Goal: Information Seeking & Learning: Learn about a topic

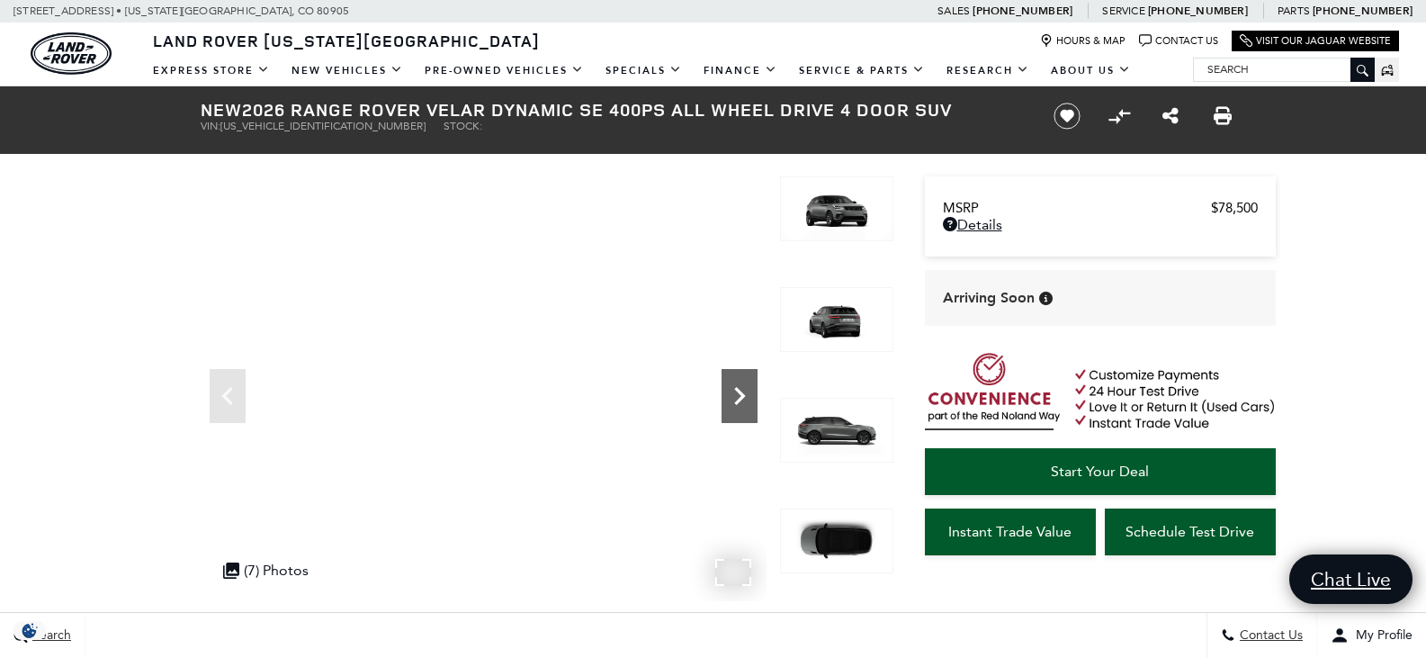
click at [739, 400] on icon "Next" at bounding box center [739, 396] width 11 height 18
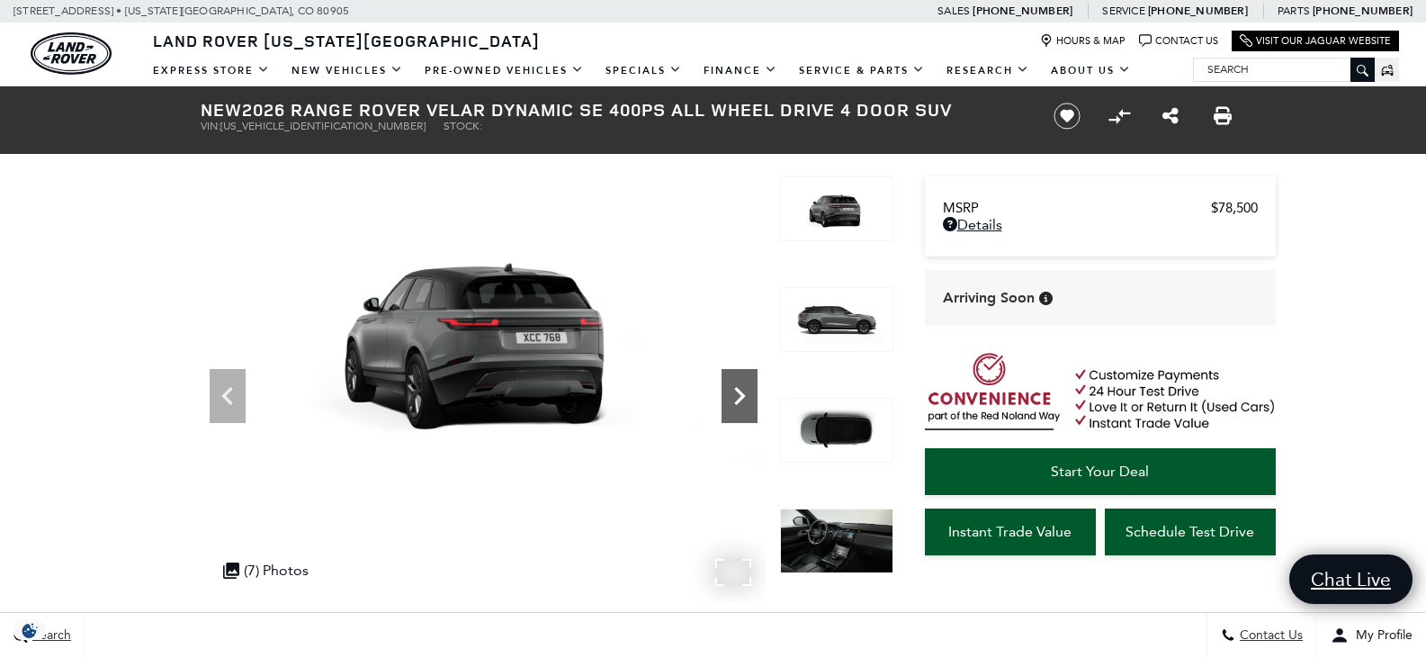
click at [739, 400] on icon "Next" at bounding box center [739, 396] width 11 height 18
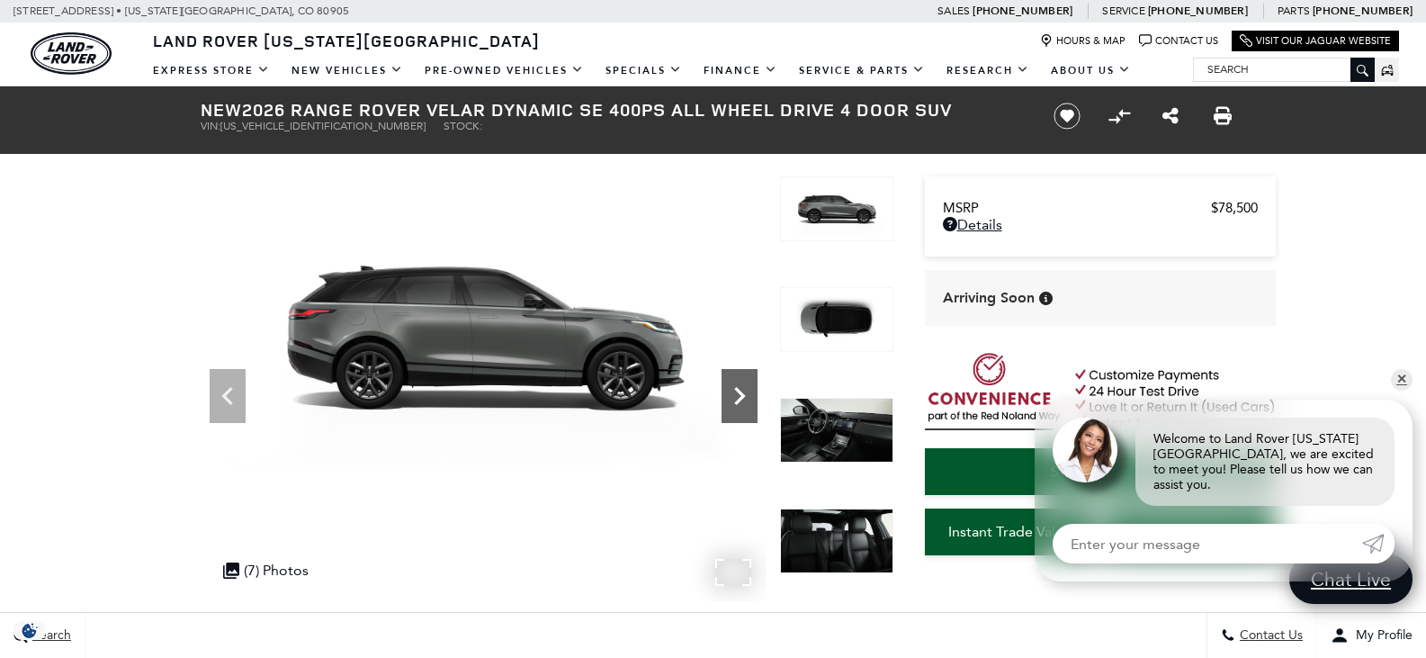
click at [739, 400] on icon "Next" at bounding box center [739, 396] width 11 height 18
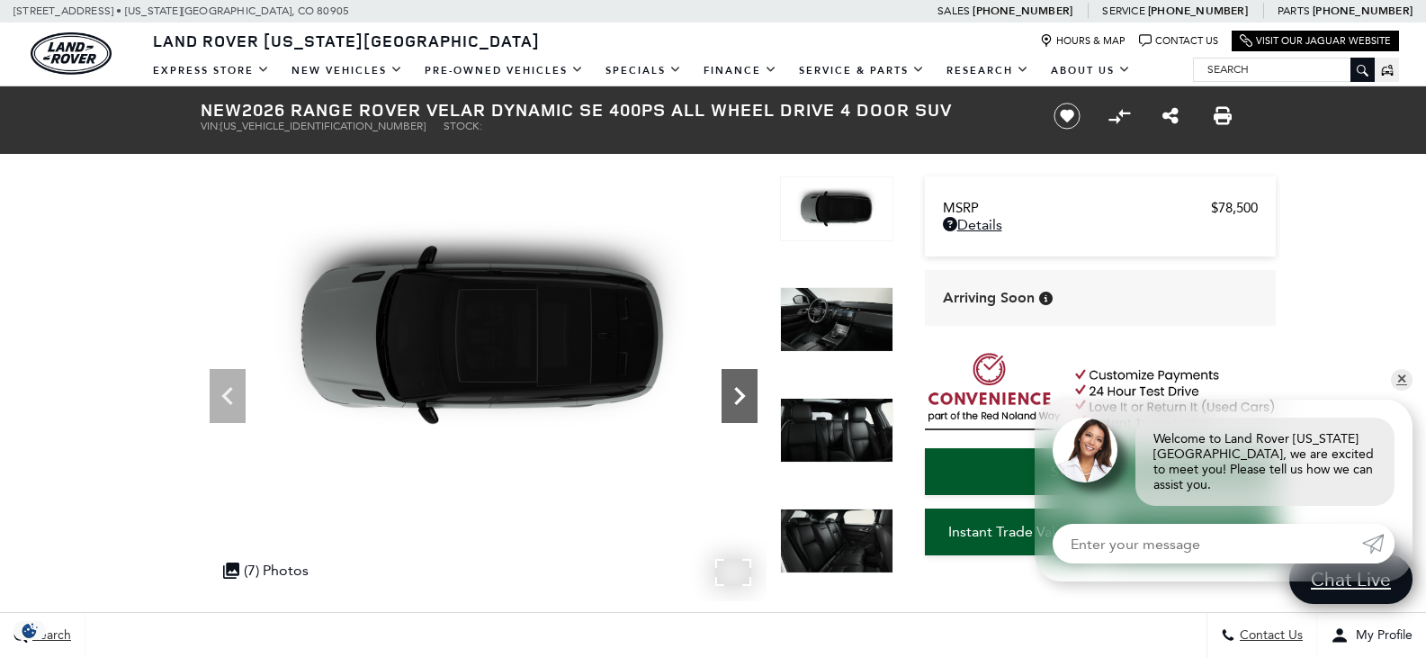
click at [739, 400] on icon "Next" at bounding box center [739, 396] width 11 height 18
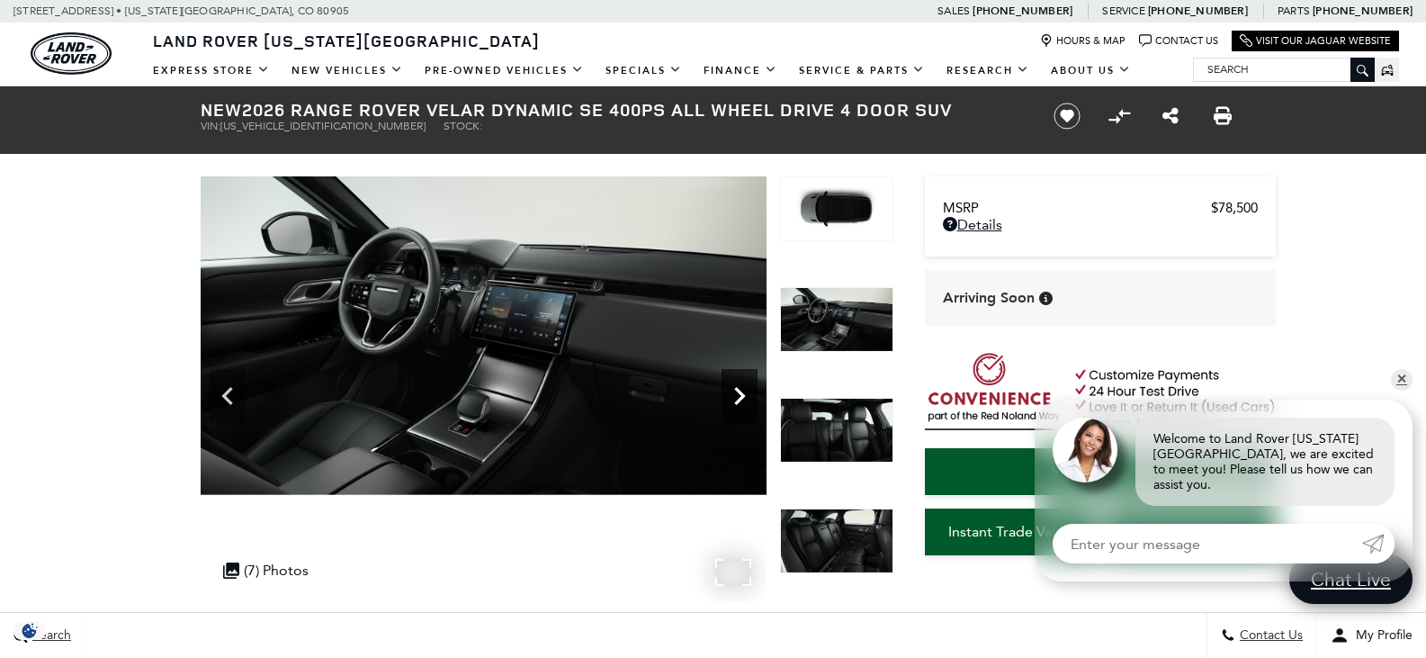
click at [739, 400] on icon "Next" at bounding box center [739, 396] width 11 height 18
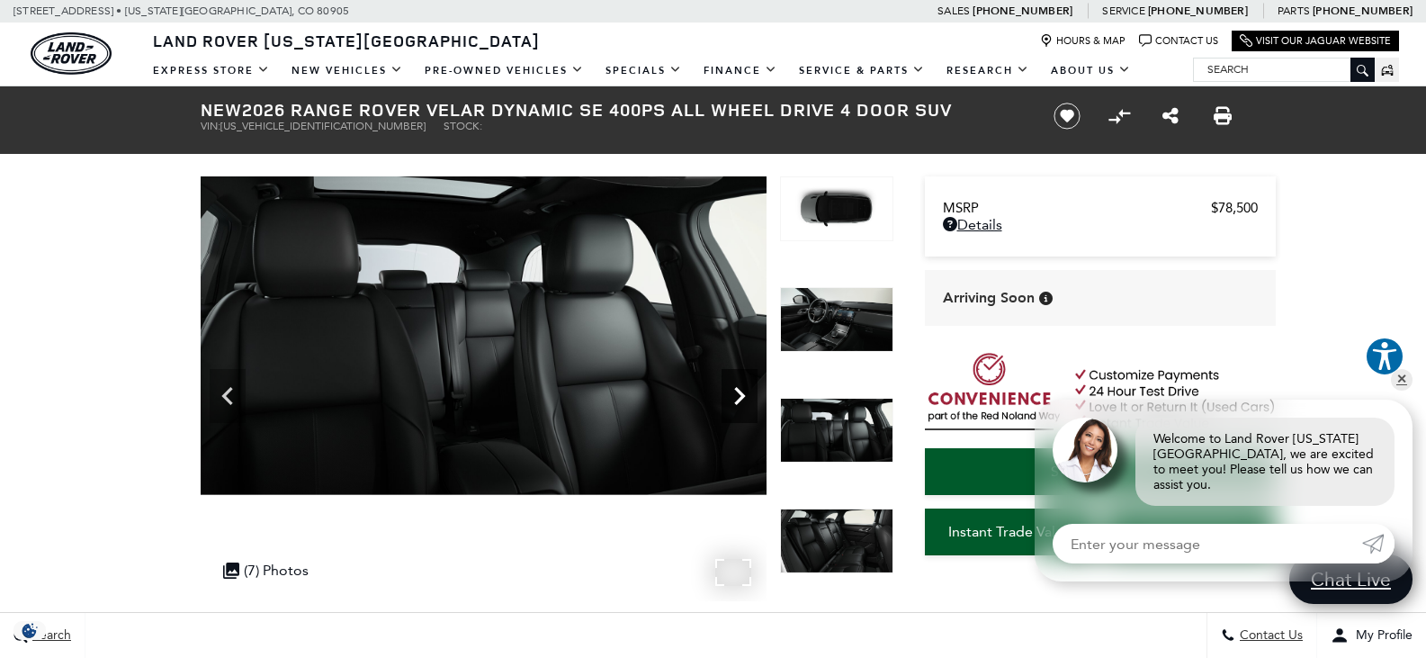
click at [739, 400] on icon "Next" at bounding box center [739, 396] width 11 height 18
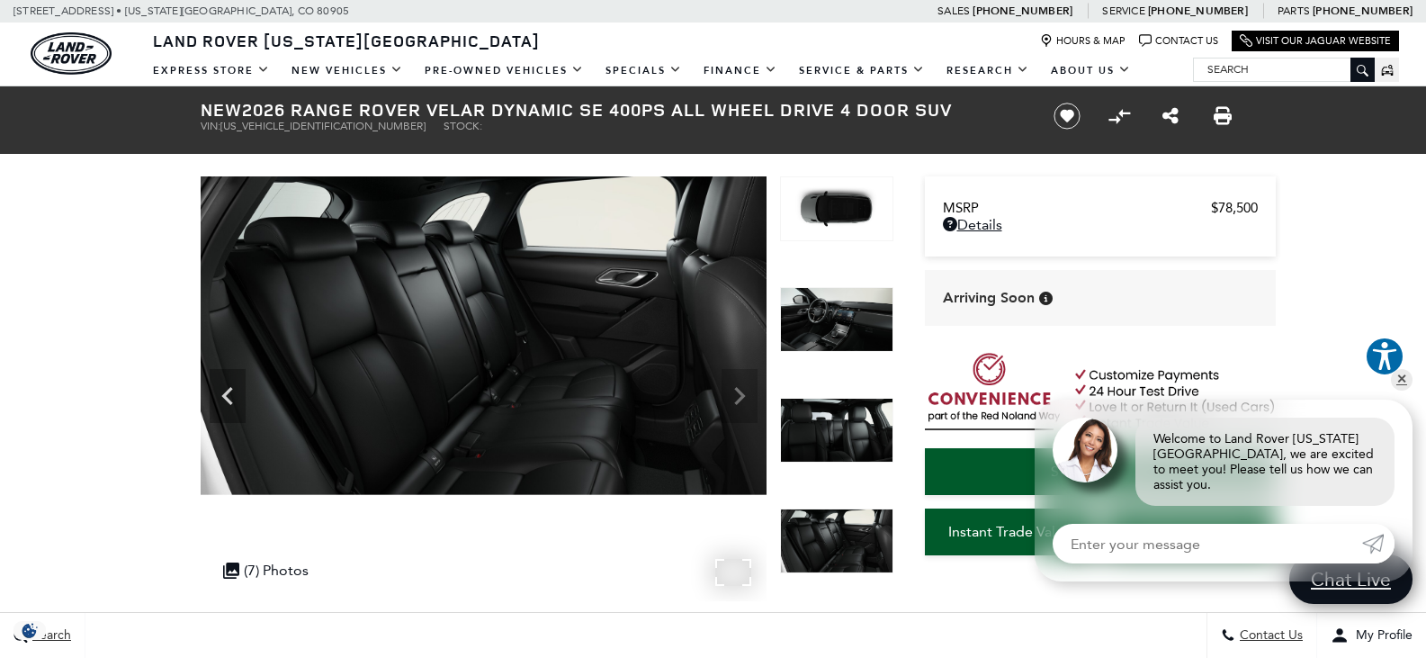
click at [739, 400] on img at bounding box center [484, 335] width 566 height 319
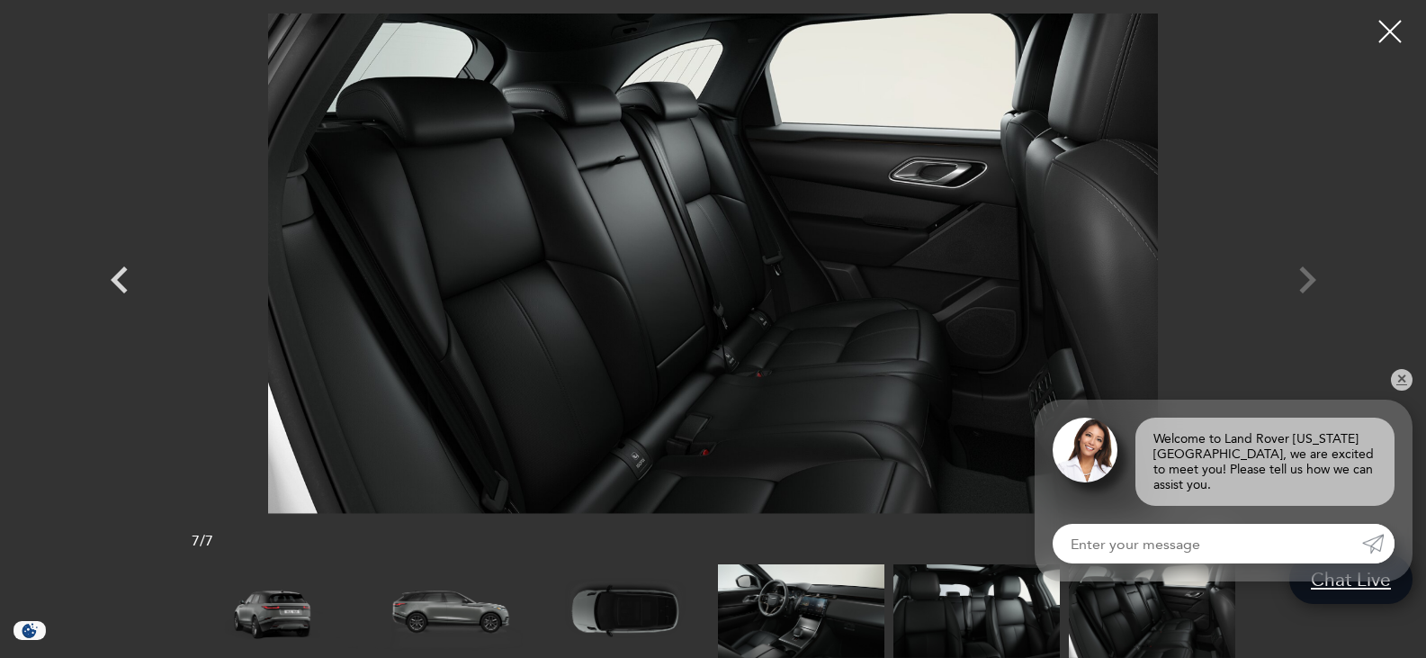
click at [1307, 282] on div at bounding box center [714, 263] width 1260 height 500
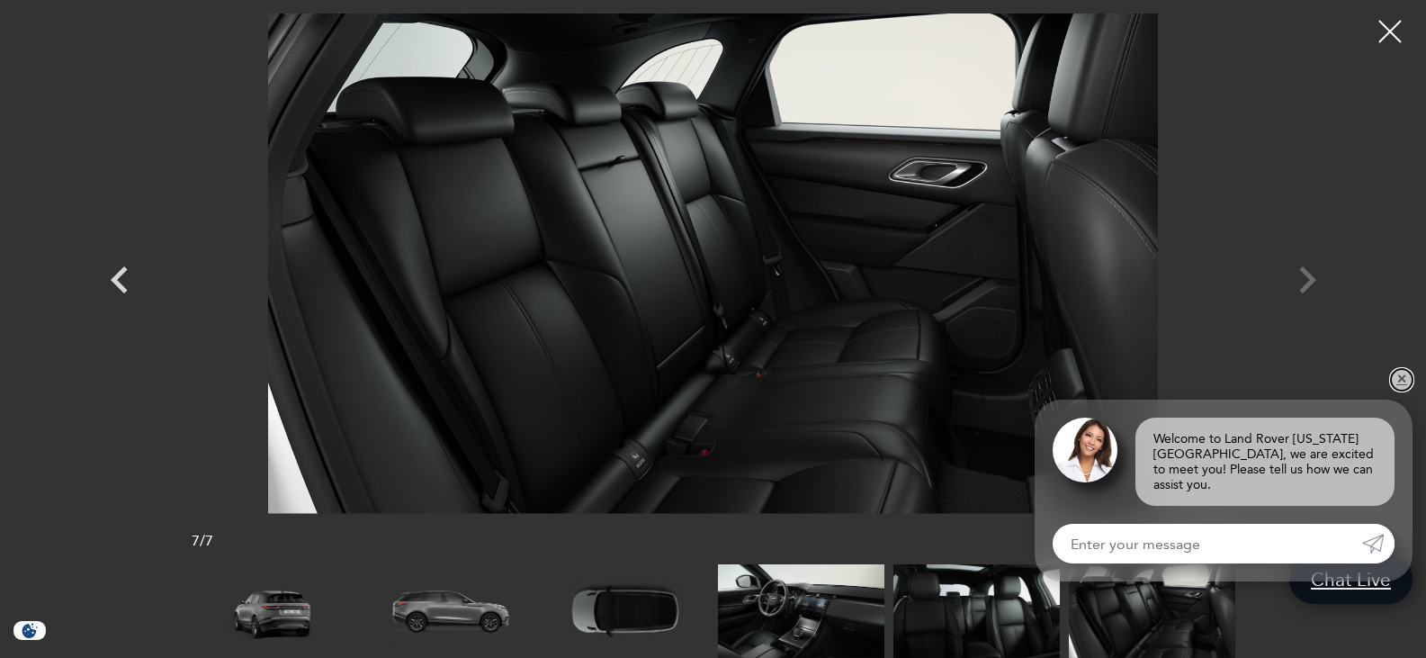
click at [1403, 390] on link "✕" at bounding box center [1402, 380] width 22 height 22
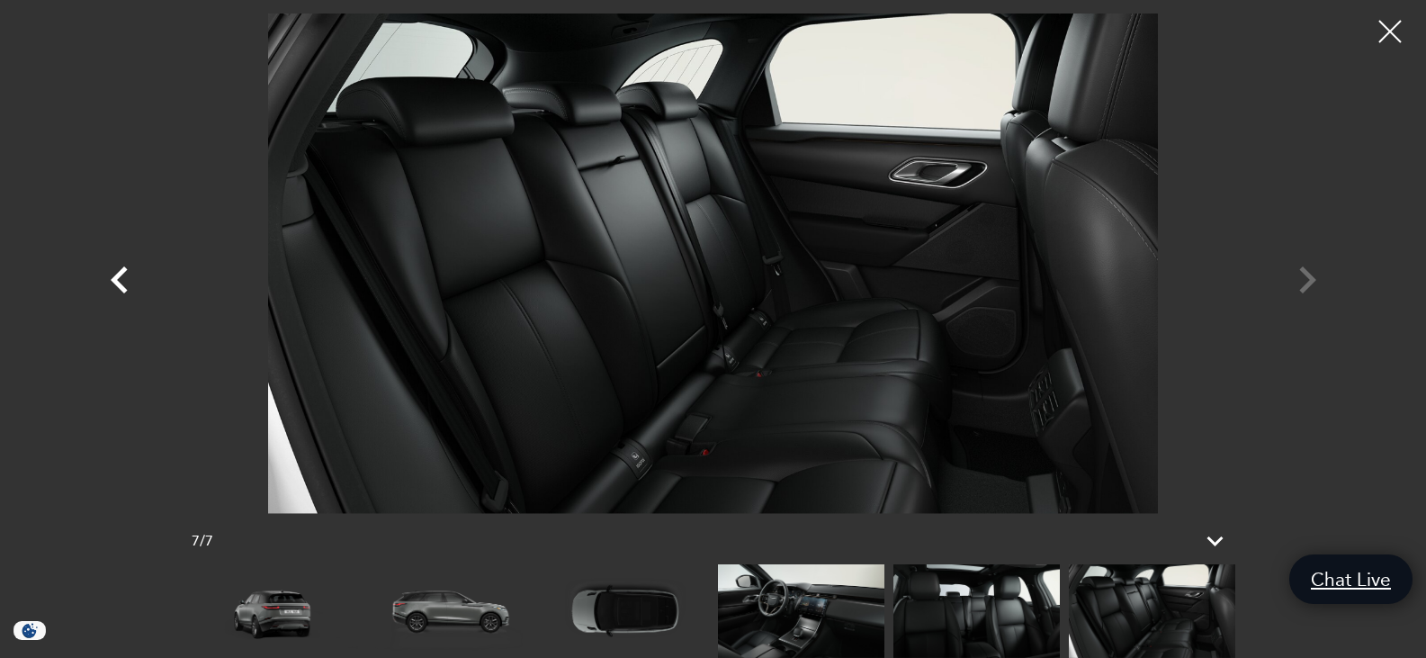
click at [122, 280] on icon "Previous" at bounding box center [120, 280] width 54 height 54
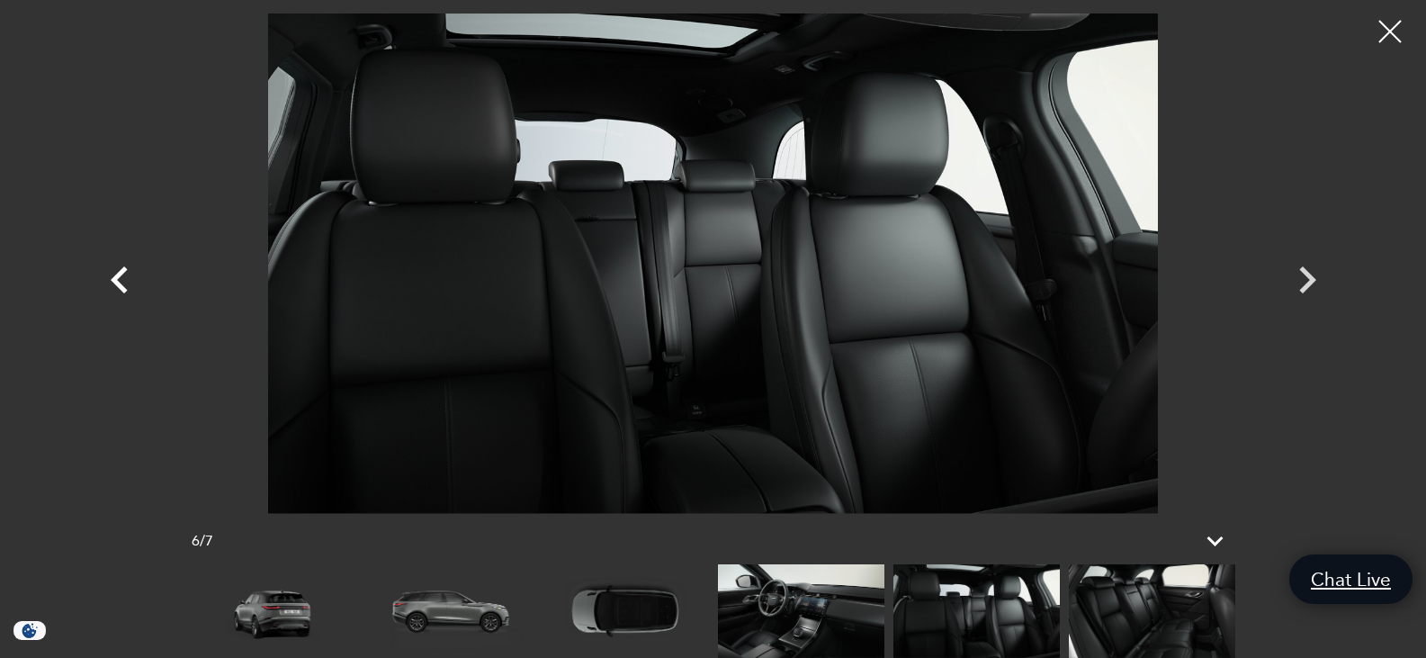
click at [122, 280] on icon "Previous" at bounding box center [120, 280] width 54 height 54
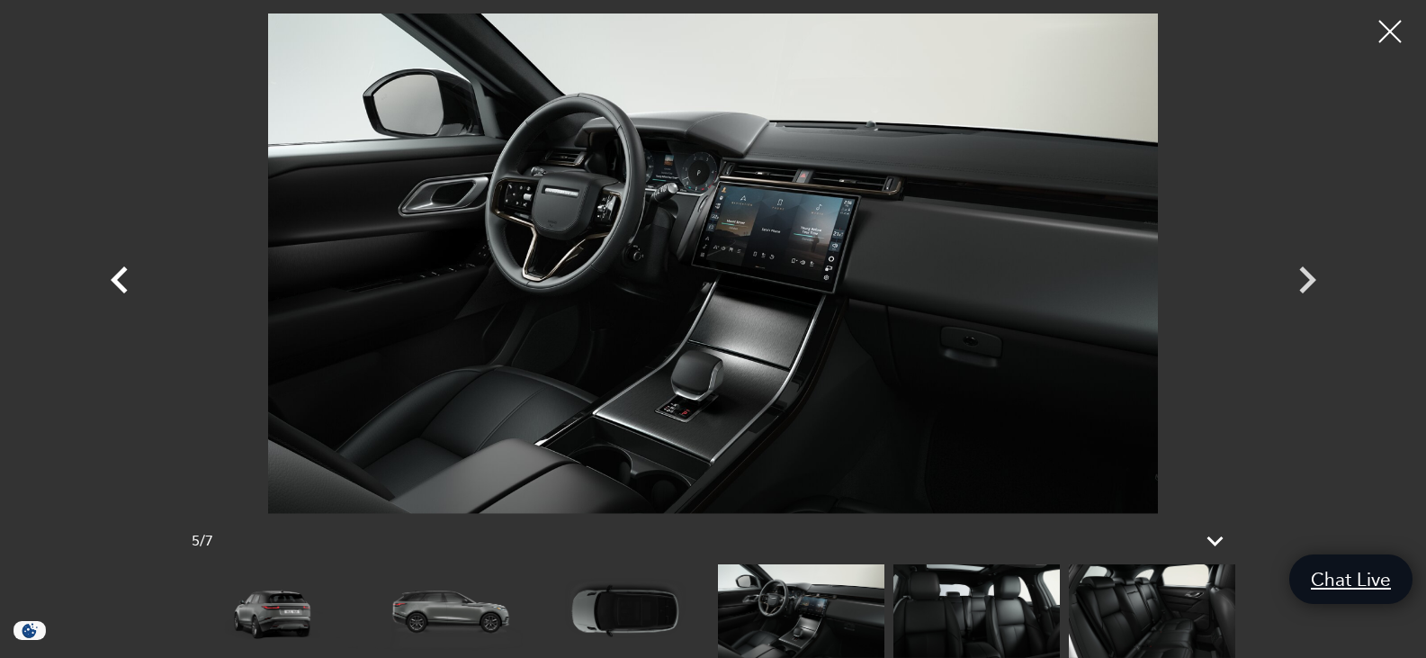
click at [122, 280] on icon "Previous" at bounding box center [120, 280] width 54 height 54
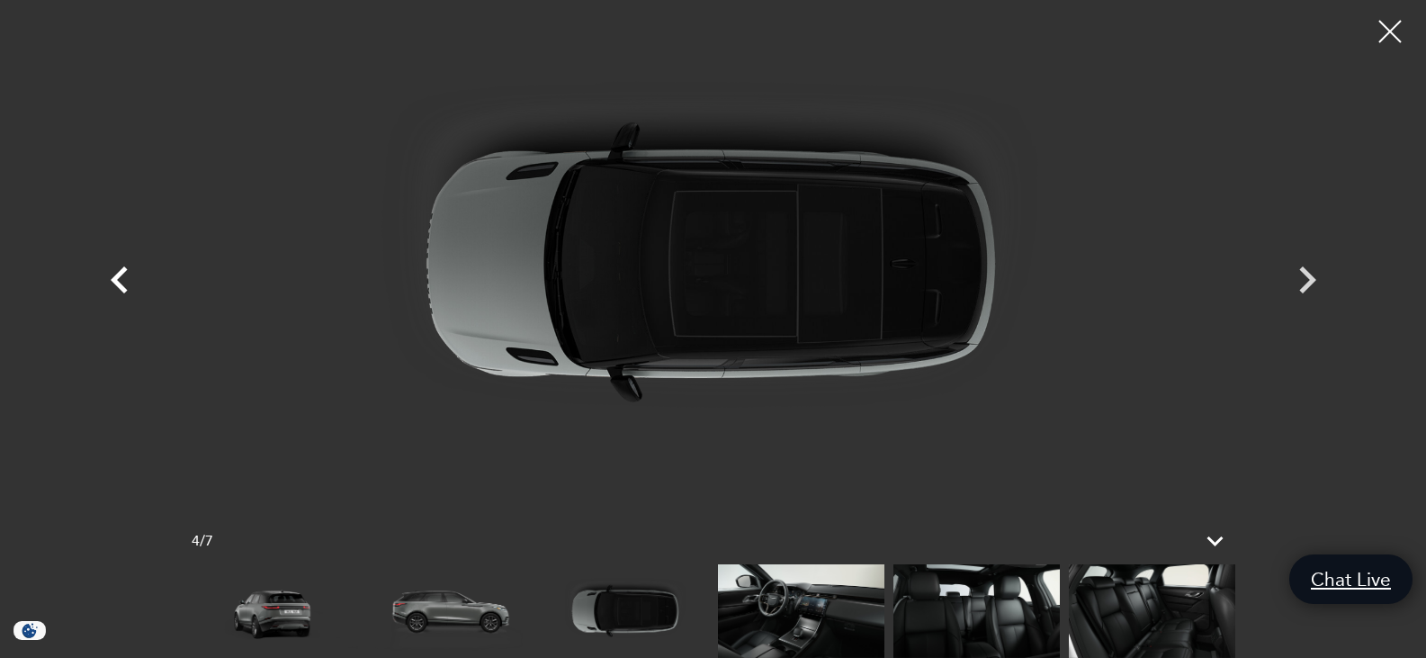
click at [122, 280] on icon "Previous" at bounding box center [120, 280] width 54 height 54
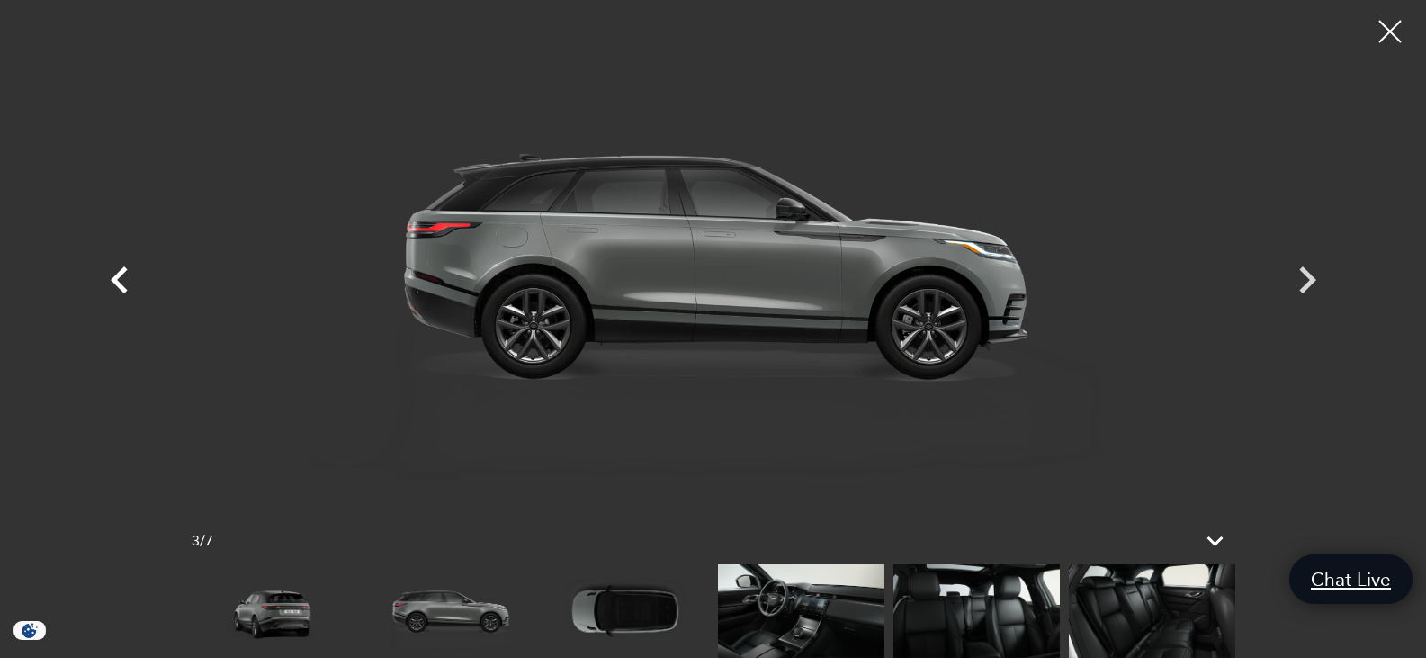
click at [119, 280] on icon "Previous" at bounding box center [120, 280] width 54 height 54
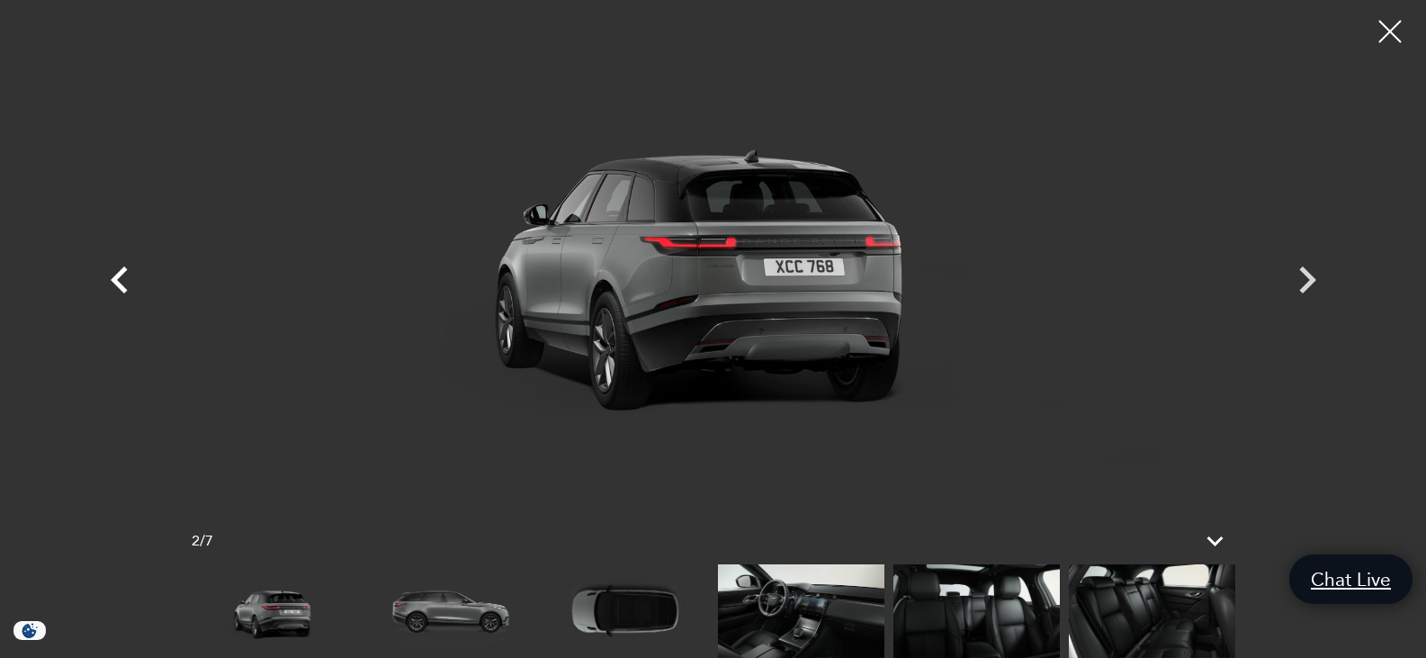
click at [119, 280] on icon "Previous" at bounding box center [120, 280] width 54 height 54
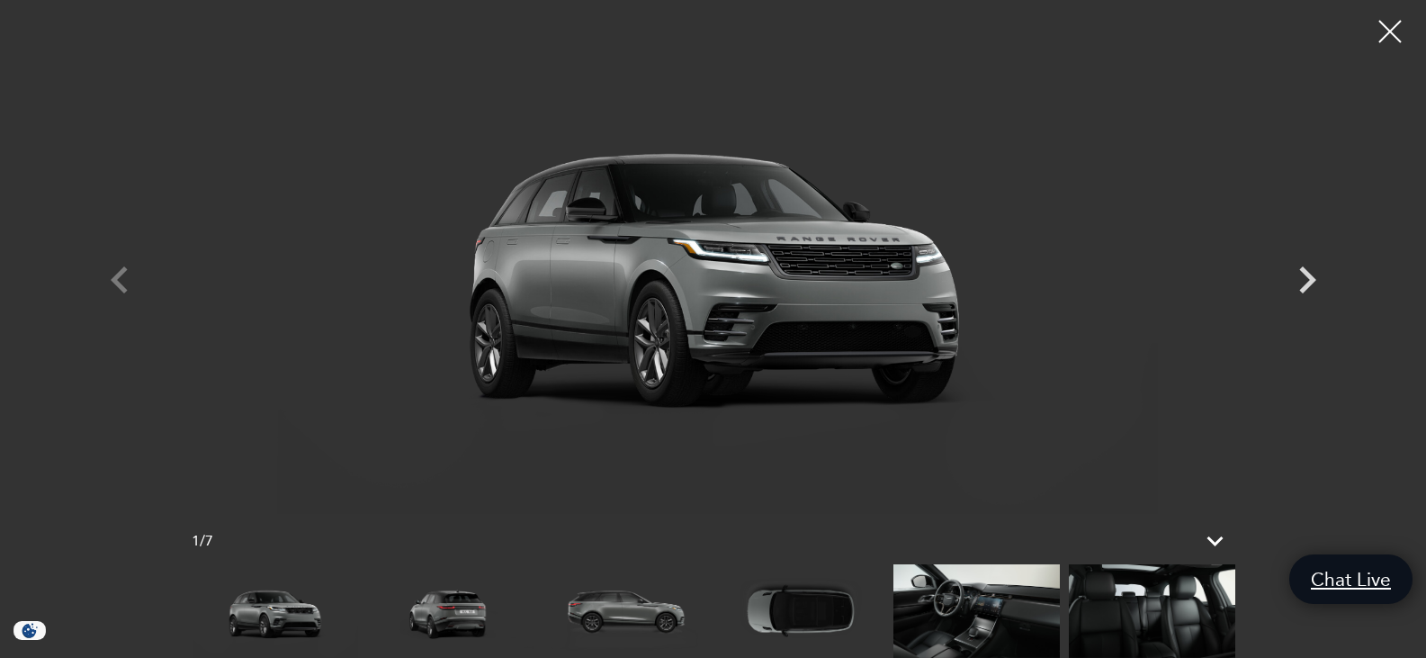
click at [119, 280] on div at bounding box center [714, 263] width 1260 height 500
